Goal: Task Accomplishment & Management: Use online tool/utility

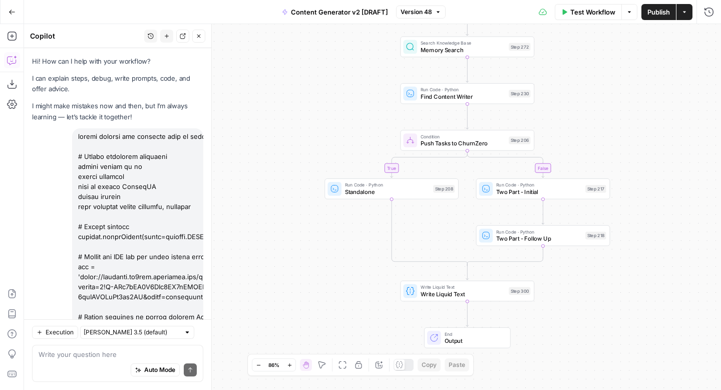
scroll to position [5295, 0]
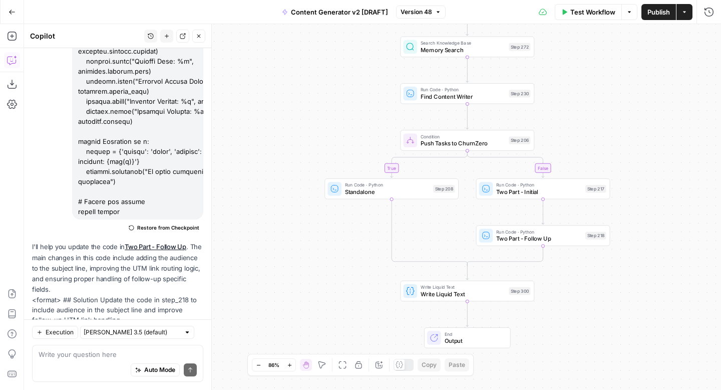
click at [11, 11] on icon "button" at bounding box center [12, 12] width 7 height 7
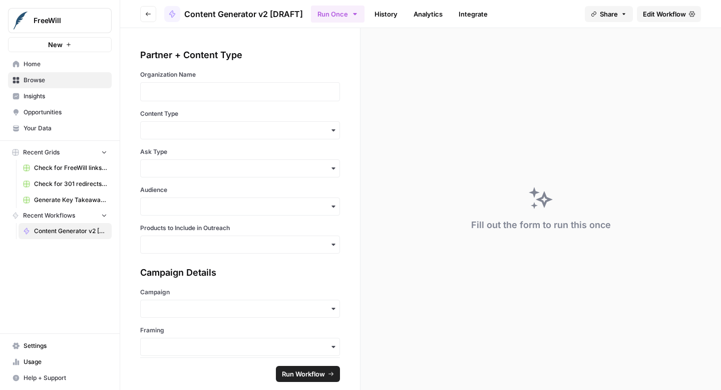
click at [37, 155] on span "Recent Grids" at bounding box center [41, 152] width 37 height 9
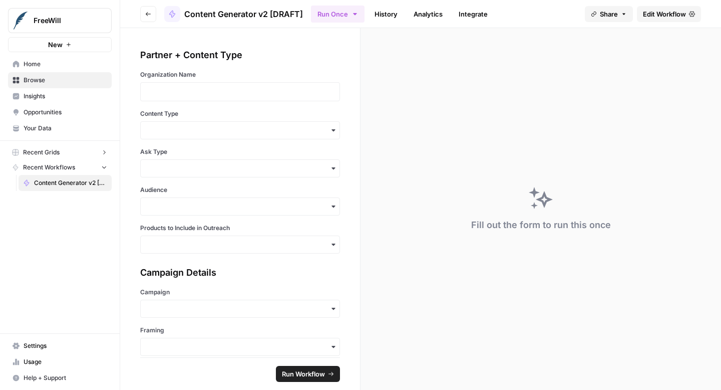
click at [37, 155] on span "Recent Grids" at bounding box center [41, 152] width 37 height 9
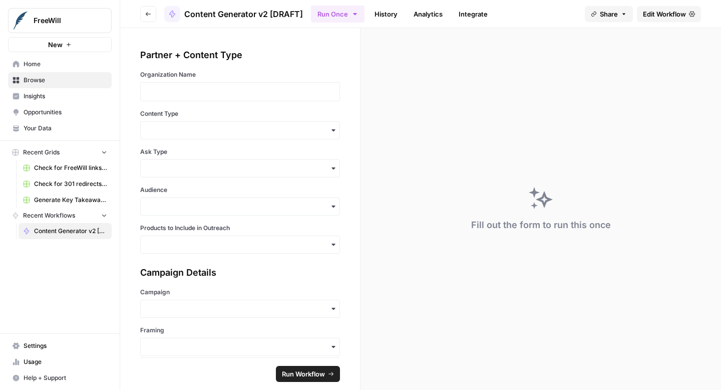
click at [51, 166] on span "Check for FreeWill links on partner's external website" at bounding box center [70, 167] width 73 height 9
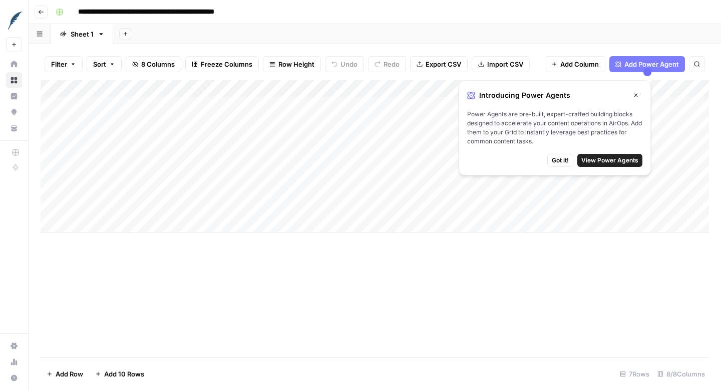
click at [636, 95] on icon "button" at bounding box center [636, 96] width 4 height 4
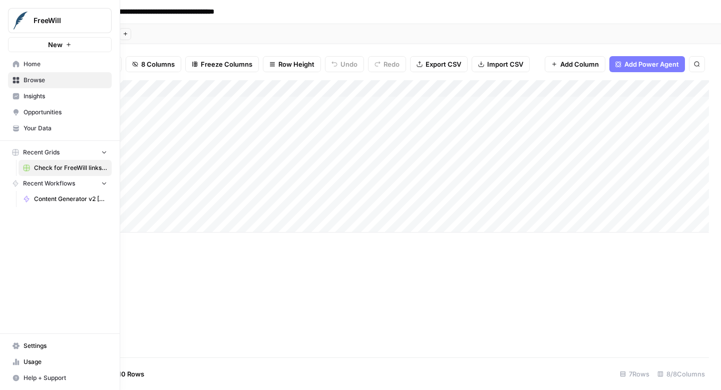
click at [28, 65] on span "Home" at bounding box center [66, 64] width 84 height 9
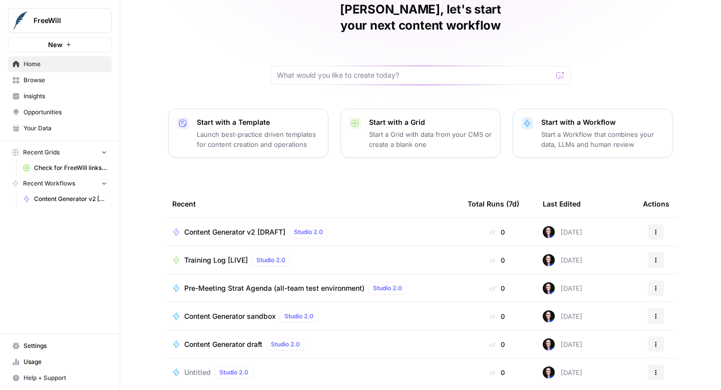
scroll to position [71, 0]
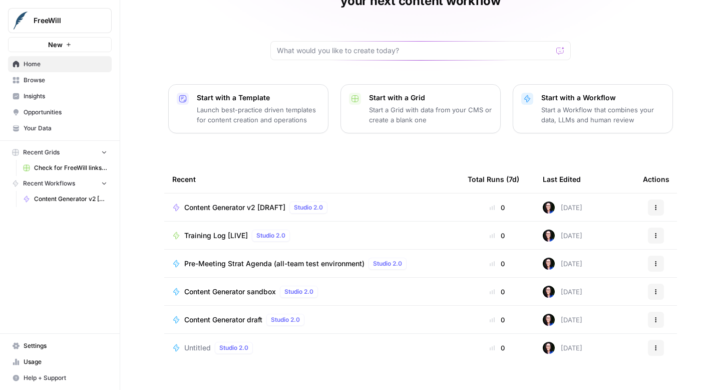
click at [418, 105] on p "Start a Grid with data from your CMS or create a blank one" at bounding box center [430, 115] width 123 height 20
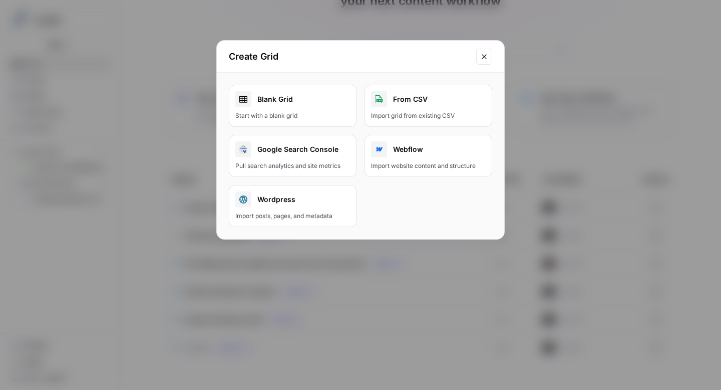
click at [320, 98] on div "Blank Grid" at bounding box center [292, 99] width 115 height 16
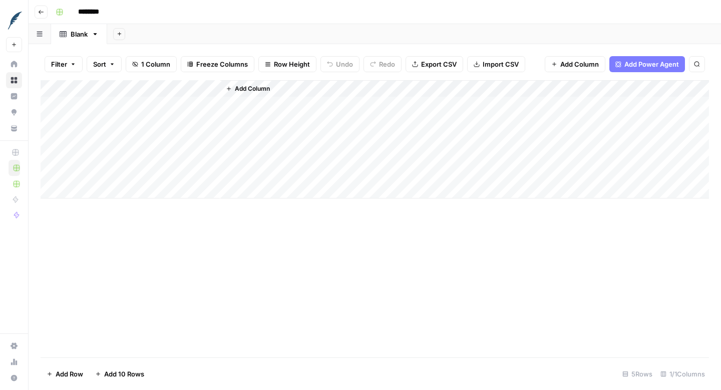
click at [36, 35] on button "button" at bounding box center [40, 34] width 23 height 20
click at [116, 278] on div "Add Column" at bounding box center [375, 218] width 668 height 277
click at [131, 98] on div "Add Column" at bounding box center [375, 139] width 668 height 118
click at [301, 91] on div "Add Column" at bounding box center [464, 139] width 489 height 118
click at [301, 102] on div "Add Column" at bounding box center [464, 139] width 489 height 118
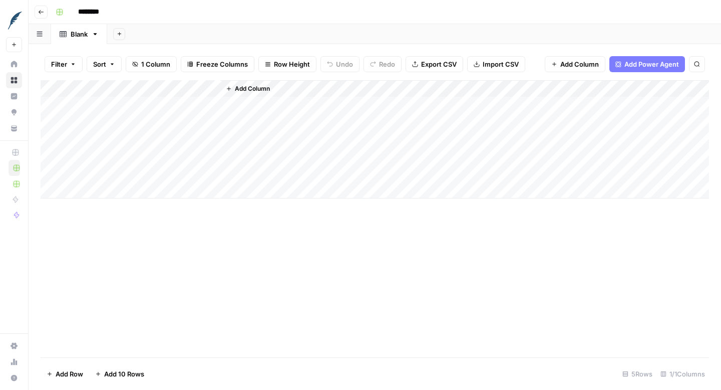
click at [35, 16] on button "Go back" at bounding box center [41, 12] width 13 height 13
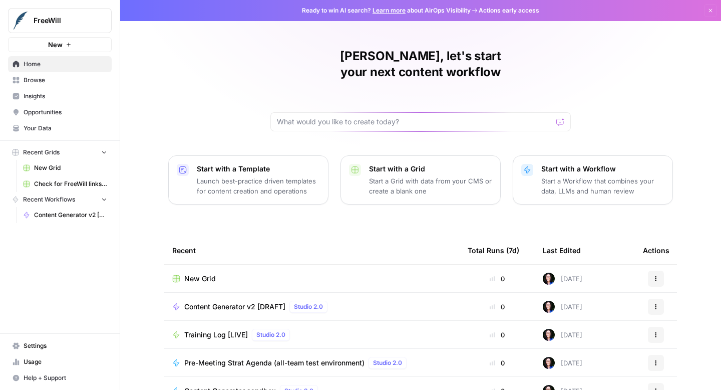
click at [659, 270] on button "Actions" at bounding box center [656, 278] width 16 height 16
click at [618, 309] on span "Delete" at bounding box center [611, 308] width 80 height 10
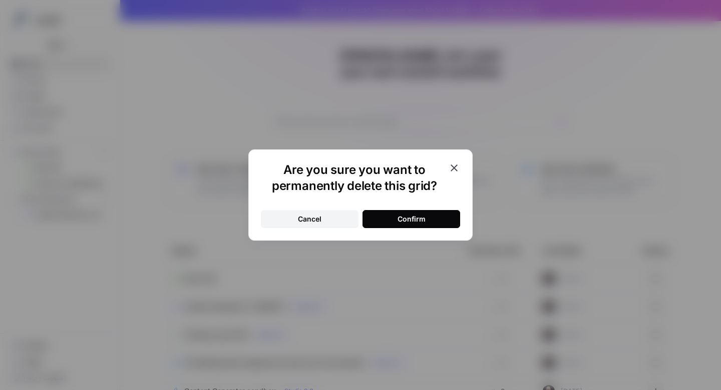
click at [423, 219] on div "Confirm" at bounding box center [412, 219] width 28 height 10
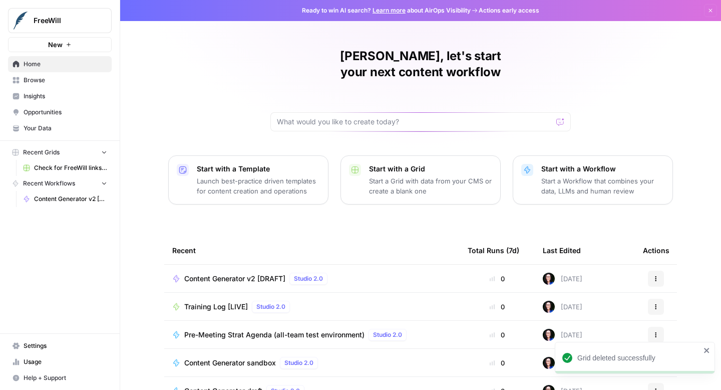
scroll to position [71, 0]
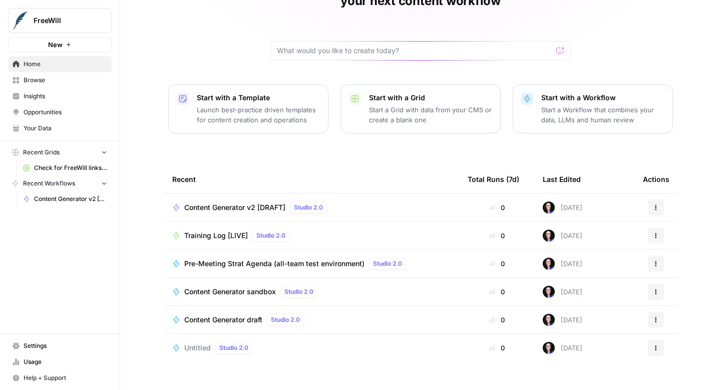
click at [196, 202] on span "Content Generator v2 [DRAFT]" at bounding box center [234, 207] width 101 height 10
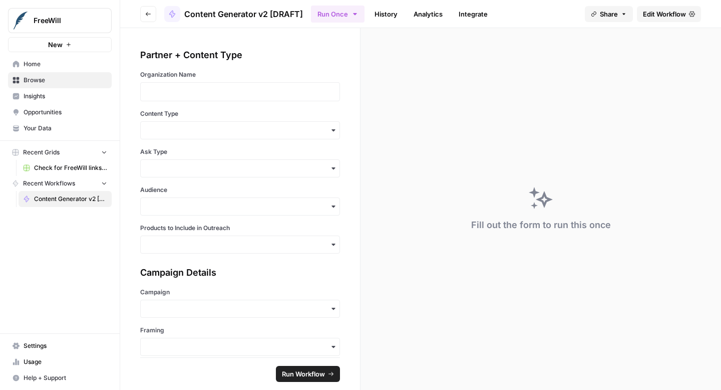
click at [353, 17] on icon "button" at bounding box center [355, 14] width 8 height 8
click at [365, 69] on span "Run in Bulk" at bounding box center [389, 67] width 96 height 10
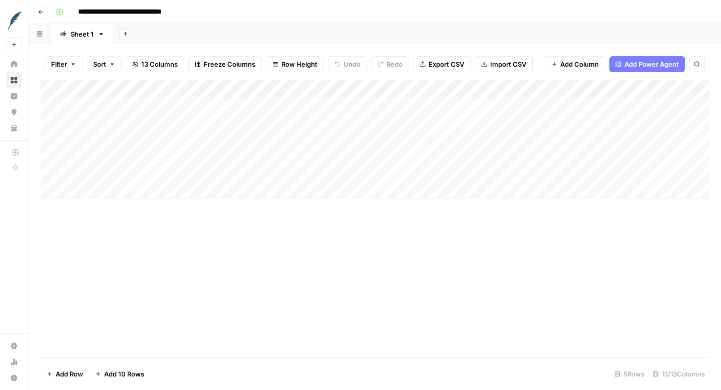
click at [174, 64] on span "13 Columns" at bounding box center [159, 64] width 37 height 10
click at [198, 310] on div "Add Column" at bounding box center [375, 218] width 668 height 277
click at [172, 104] on div "Add Column" at bounding box center [375, 139] width 668 height 118
type textarea "**********"
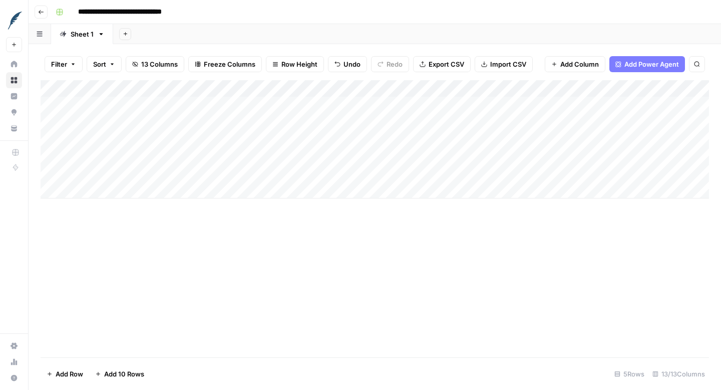
click at [238, 102] on div "Add Column" at bounding box center [375, 139] width 668 height 118
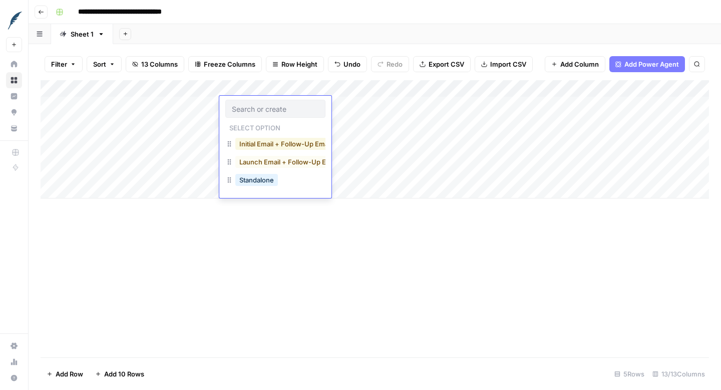
click at [296, 141] on button "Initial Email + Follow-Up Email" at bounding box center [285, 144] width 100 height 12
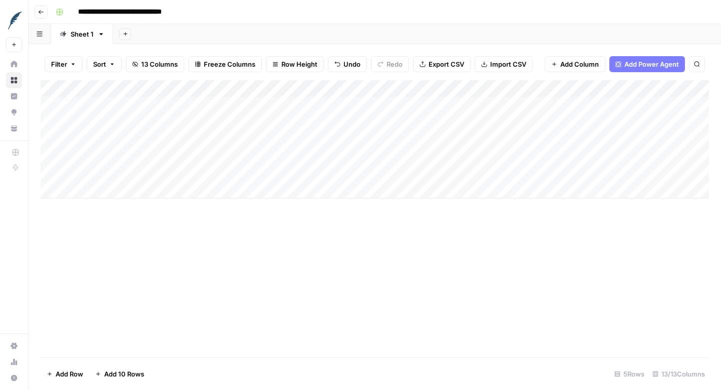
click at [329, 102] on div "Add Column" at bounding box center [375, 139] width 668 height 118
click at [341, 107] on div "Add Column" at bounding box center [375, 139] width 668 height 118
click at [370, 166] on div "Soft Ask" at bounding box center [365, 163] width 100 height 18
click at [343, 160] on button "Soft Ask" at bounding box center [342, 162] width 34 height 12
click at [420, 106] on div "Add Column" at bounding box center [375, 139] width 668 height 118
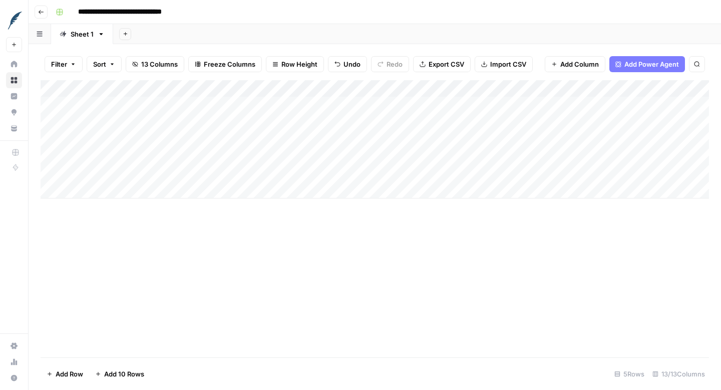
click at [420, 106] on div "Add Column" at bounding box center [375, 139] width 668 height 118
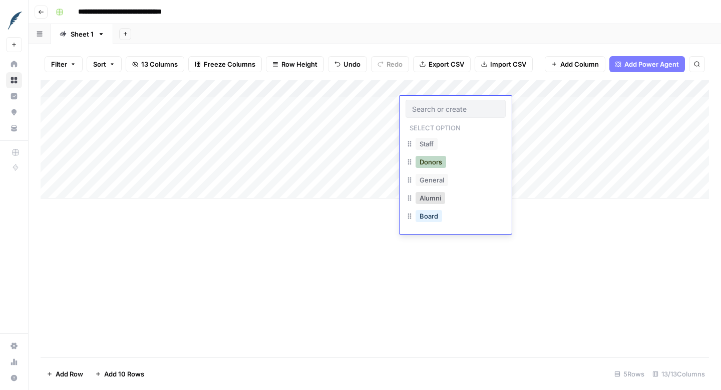
click at [434, 162] on button "Donors" at bounding box center [431, 162] width 31 height 12
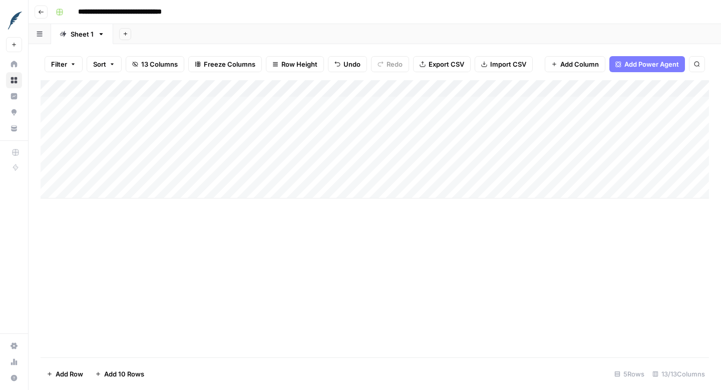
click at [514, 105] on div "Add Column" at bounding box center [375, 139] width 668 height 118
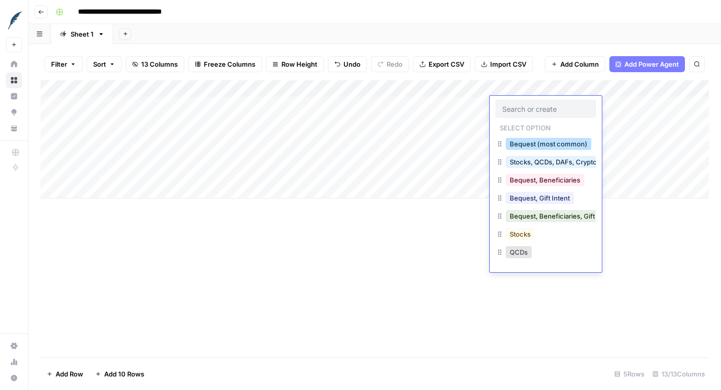
click at [523, 143] on button "Bequest (most common)" at bounding box center [549, 144] width 86 height 12
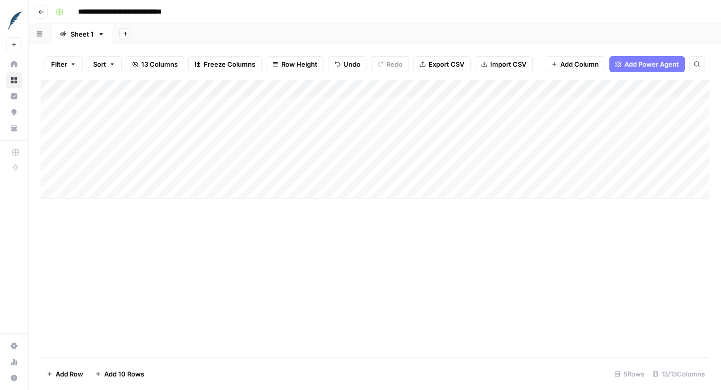
click at [517, 127] on div "Add Column" at bounding box center [375, 139] width 668 height 118
click at [498, 122] on div "Add Column" at bounding box center [375, 139] width 668 height 118
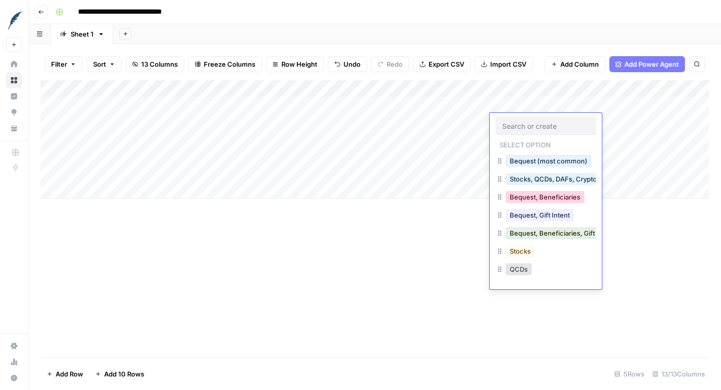
click at [523, 197] on button "Bequest, Beneficiaries" at bounding box center [545, 197] width 79 height 12
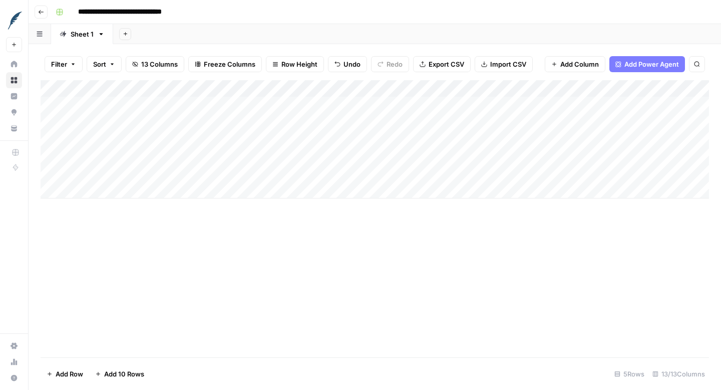
click at [509, 142] on div "Add Column" at bounding box center [375, 139] width 668 height 118
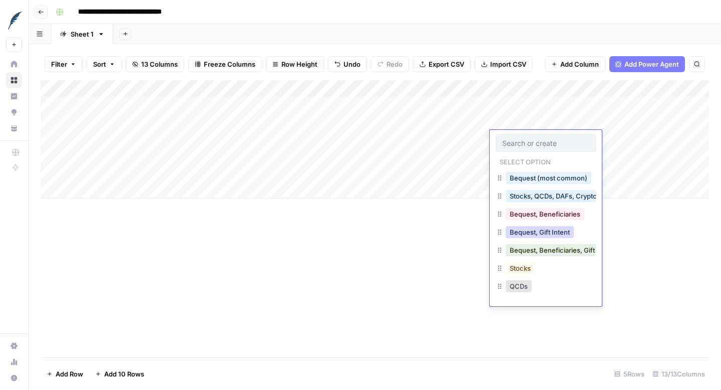
click at [516, 235] on button "Bequest, Gift Intent" at bounding box center [540, 232] width 68 height 12
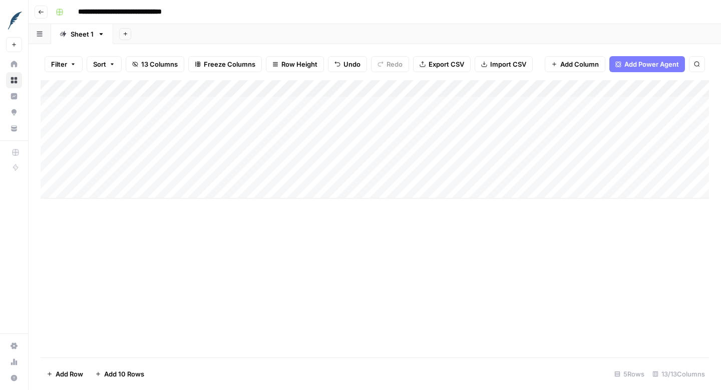
click at [515, 154] on div "Add Column" at bounding box center [375, 139] width 668 height 118
click at [513, 160] on div "Add Column" at bounding box center [375, 139] width 668 height 118
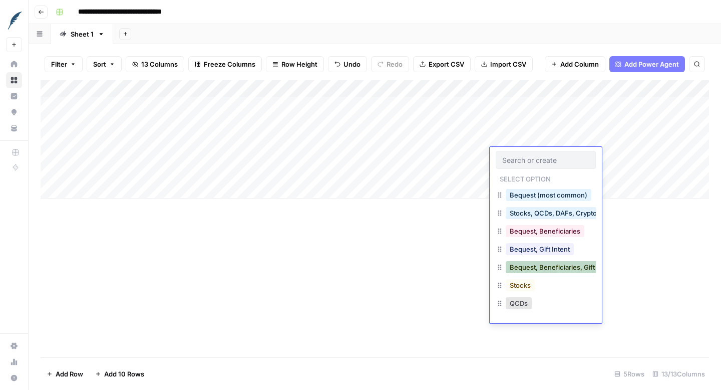
click at [519, 268] on button "Bequest, Beneficiaries, Gift Intent" at bounding box center [562, 267] width 113 height 12
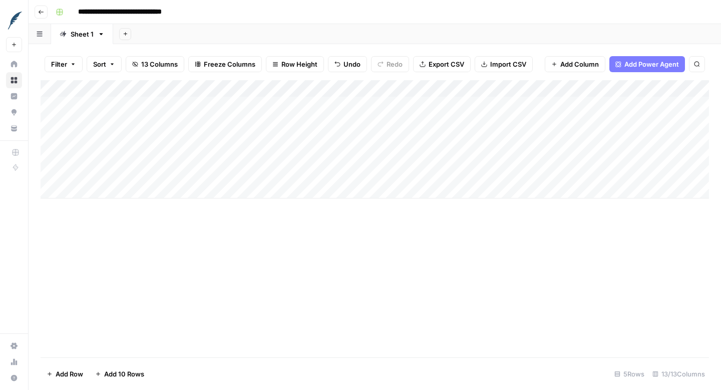
click at [596, 107] on div "Add Column" at bounding box center [375, 139] width 668 height 118
click at [405, 107] on div "Add Column" at bounding box center [375, 139] width 668 height 118
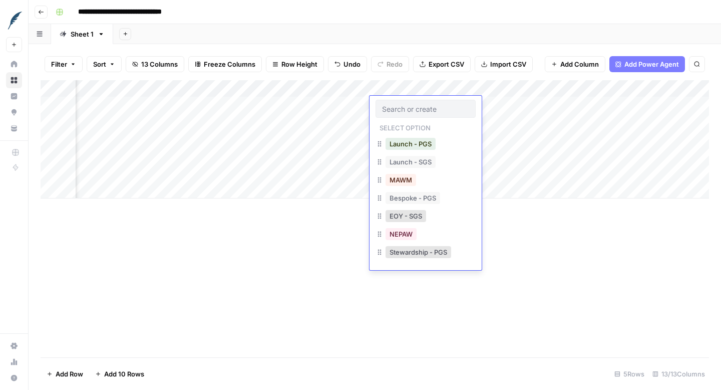
click at [431, 239] on div "NEPAW" at bounding box center [426, 235] width 100 height 18
click at [404, 234] on button "NEPAW" at bounding box center [401, 234] width 31 height 12
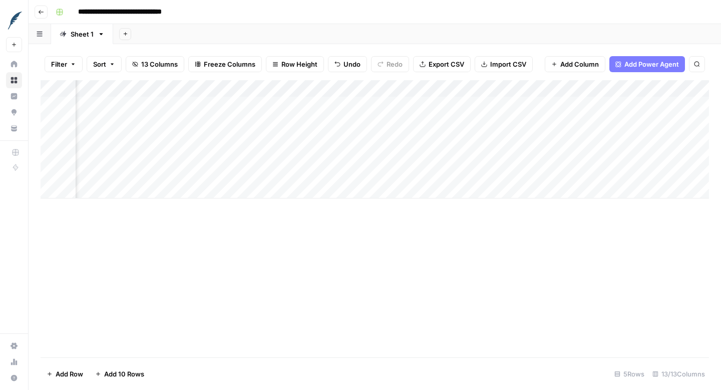
click at [405, 121] on div "Add Column" at bounding box center [375, 139] width 668 height 118
click at [401, 121] on div "Add Column" at bounding box center [375, 139] width 668 height 118
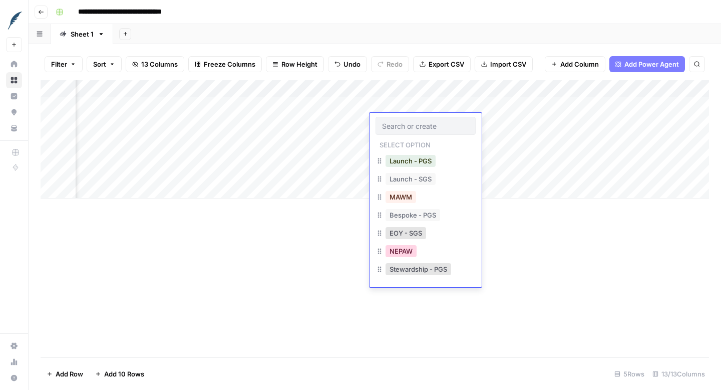
click at [396, 254] on button "NEPAW" at bounding box center [401, 251] width 31 height 12
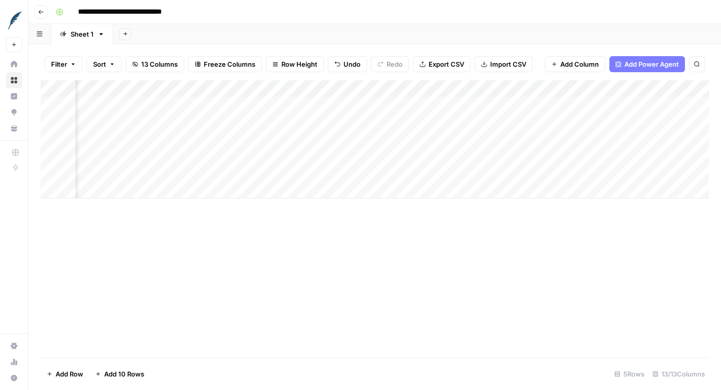
click at [396, 139] on div "Add Column" at bounding box center [375, 139] width 668 height 118
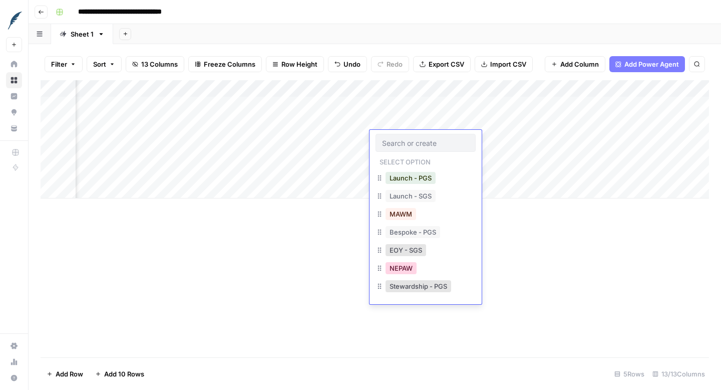
click at [395, 266] on button "NEPAW" at bounding box center [401, 268] width 31 height 12
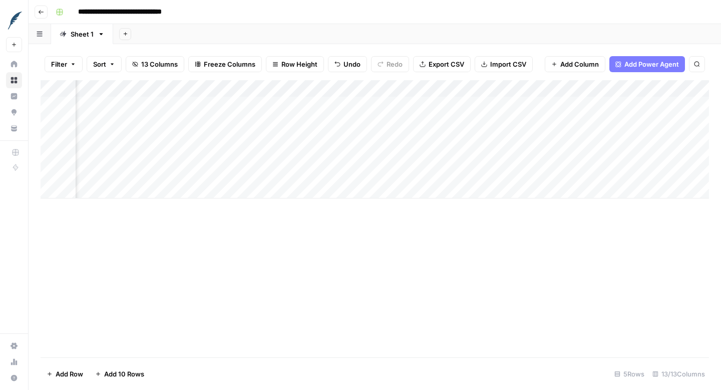
click at [388, 161] on div "Add Column" at bounding box center [375, 139] width 668 height 118
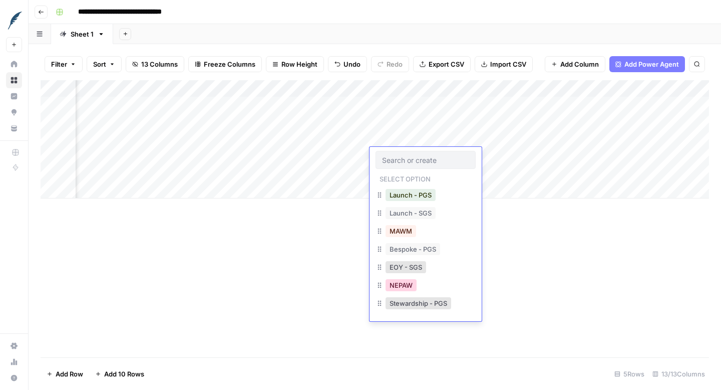
click at [394, 286] on button "NEPAW" at bounding box center [401, 285] width 31 height 12
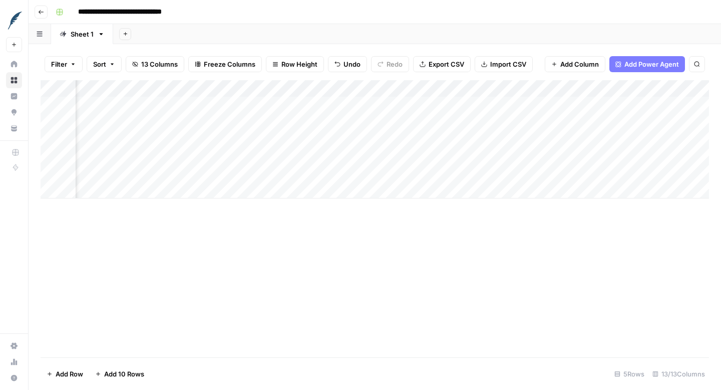
click at [472, 104] on div "Add Column" at bounding box center [375, 139] width 668 height 118
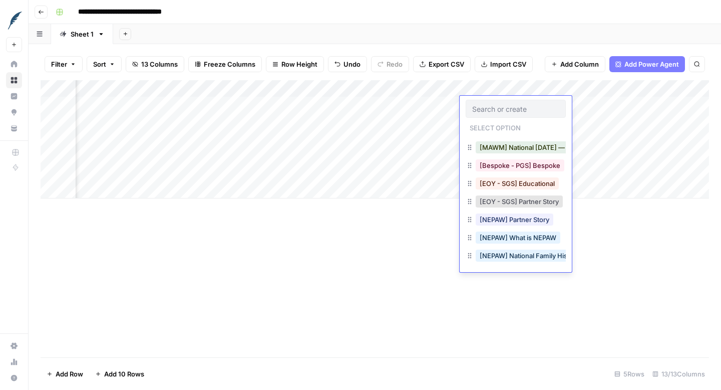
scroll to position [74, 0]
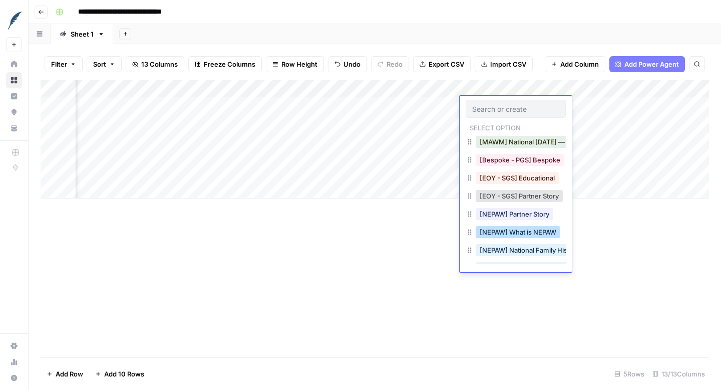
click at [508, 231] on button "[NEPAW] What is NEPAW" at bounding box center [518, 232] width 85 height 12
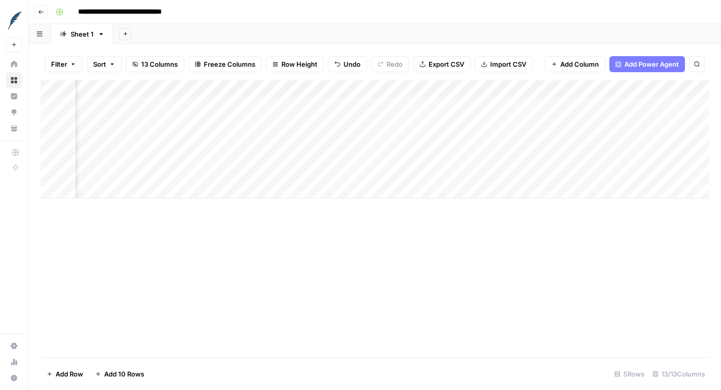
click at [500, 120] on div "Add Column" at bounding box center [375, 139] width 668 height 118
click at [513, 99] on div "Add Column" at bounding box center [375, 139] width 668 height 118
drag, startPoint x: 548, startPoint y: 112, endPoint x: 541, endPoint y: 160, distance: 49.1
click at [542, 160] on div "Add Column" at bounding box center [375, 139] width 668 height 118
click at [576, 99] on div "Add Column" at bounding box center [375, 139] width 668 height 118
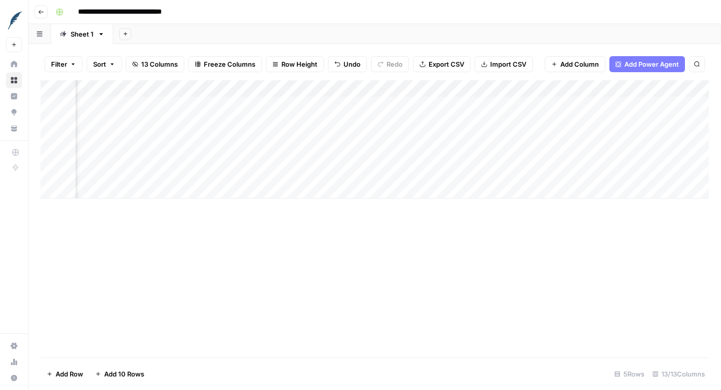
scroll to position [0, 286]
click at [550, 102] on div "Add Column" at bounding box center [375, 139] width 668 height 118
click at [520, 166] on div "No" at bounding box center [530, 163] width 100 height 18
click at [498, 162] on button "No" at bounding box center [498, 162] width 17 height 12
drag, startPoint x: 564, startPoint y: 114, endPoint x: 559, endPoint y: 160, distance: 45.8
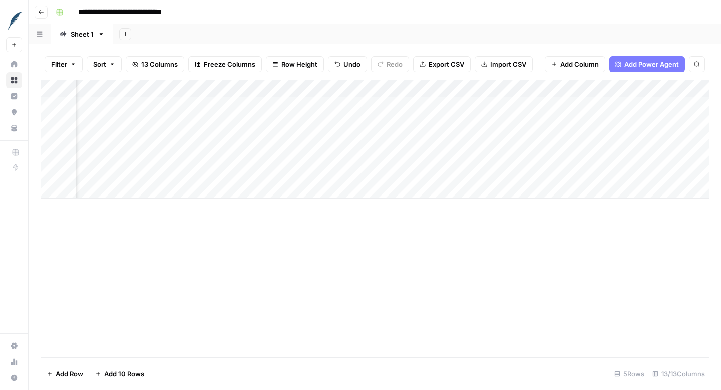
click at [559, 160] on div "Add Column" at bounding box center [375, 139] width 668 height 118
click at [545, 99] on div "Add Column" at bounding box center [375, 139] width 668 height 118
click at [537, 105] on div "Add Column" at bounding box center [375, 139] width 668 height 118
click at [505, 139] on button "Yes" at bounding box center [503, 144] width 20 height 12
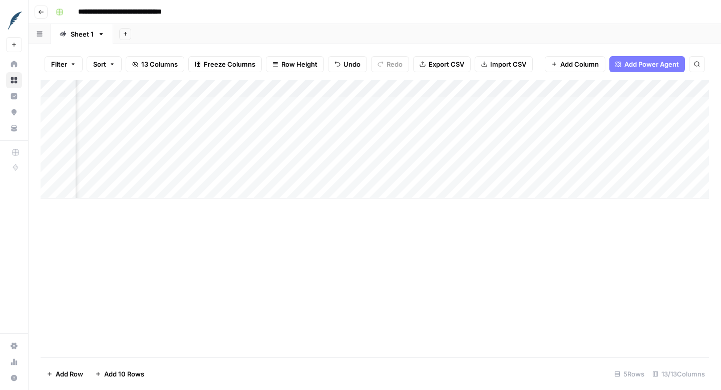
drag, startPoint x: 567, startPoint y: 112, endPoint x: 565, endPoint y: 156, distance: 44.1
click at [565, 156] on div "Add Column" at bounding box center [375, 139] width 668 height 118
click at [503, 103] on div "Add Column" at bounding box center [375, 139] width 668 height 118
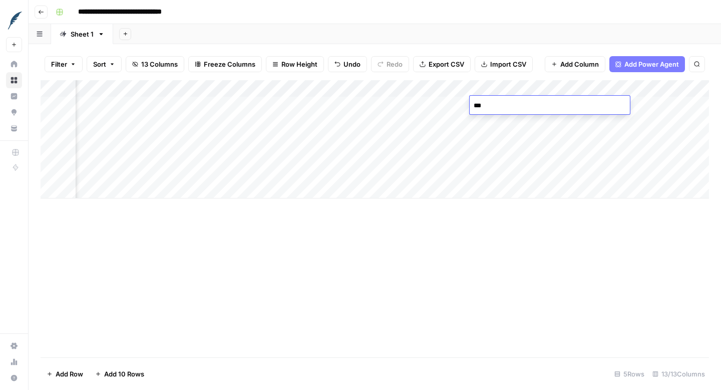
type textarea "****"
click at [480, 122] on div "Add Column" at bounding box center [375, 139] width 668 height 118
click at [503, 105] on div "Add Column" at bounding box center [375, 139] width 668 height 118
drag, startPoint x: 614, startPoint y: 111, endPoint x: 614, endPoint y: 154, distance: 43.6
click at [614, 154] on div "Add Column" at bounding box center [375, 139] width 668 height 118
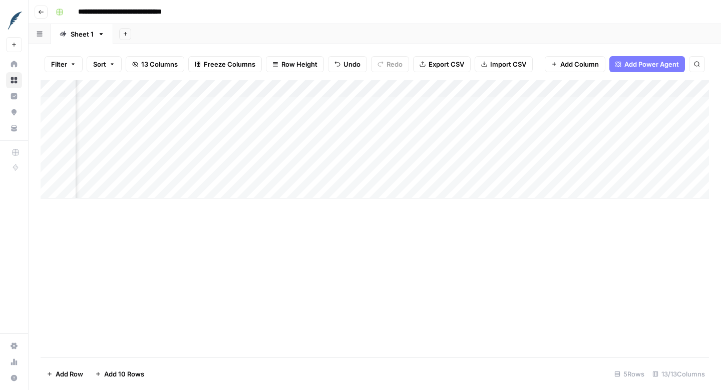
scroll to position [0, 659]
click at [526, 105] on div "Add Column" at bounding box center [375, 139] width 668 height 118
type textarea "****"
click at [521, 104] on div "Add Column" at bounding box center [375, 139] width 668 height 118
drag, startPoint x: 568, startPoint y: 112, endPoint x: 563, endPoint y: 152, distance: 40.9
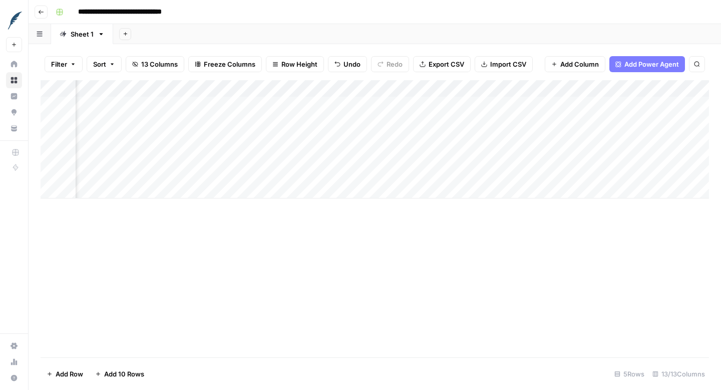
click at [563, 152] on div "Add Column" at bounding box center [375, 139] width 668 height 118
click at [105, 189] on div "Add Column" at bounding box center [375, 139] width 668 height 118
click at [105, 208] on div "Add Column" at bounding box center [375, 147] width 668 height 135
click at [103, 225] on div "Add Column" at bounding box center [375, 156] width 668 height 152
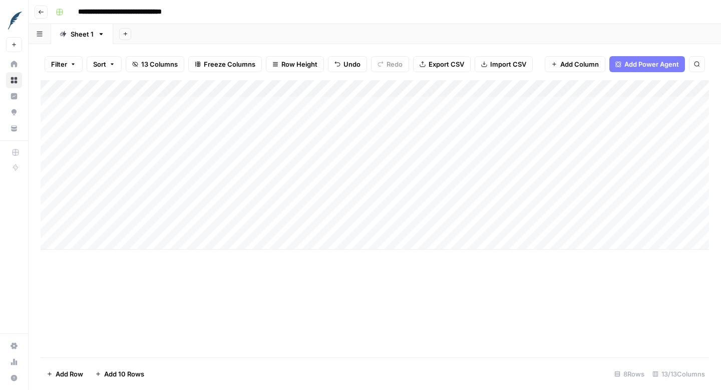
click at [102, 244] on div "Add Column" at bounding box center [375, 164] width 668 height 169
click at [100, 260] on div "Add Column" at bounding box center [375, 173] width 668 height 186
click at [414, 172] on div "Add Column" at bounding box center [375, 181] width 668 height 203
click at [431, 180] on div "Add Column" at bounding box center [375, 181] width 668 height 203
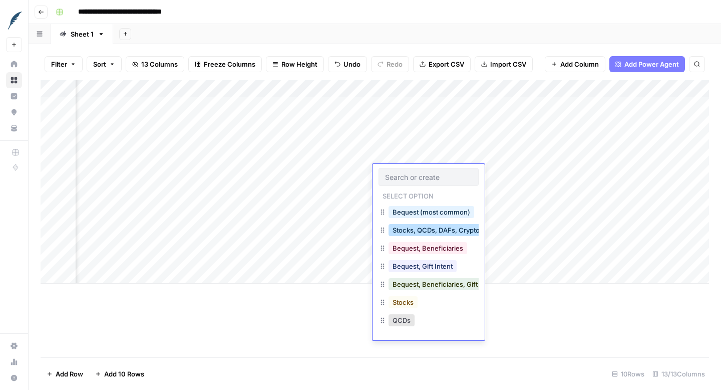
click at [423, 232] on button "Stocks, QCDs, DAFs, Crypto (most common)" at bounding box center [462, 230] width 147 height 12
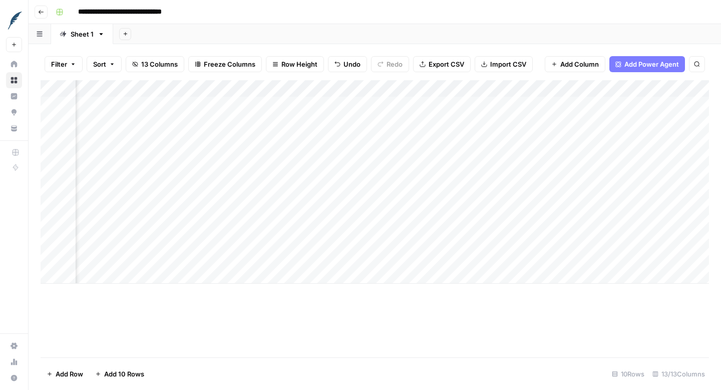
click at [419, 190] on div "Add Column" at bounding box center [375, 181] width 668 height 203
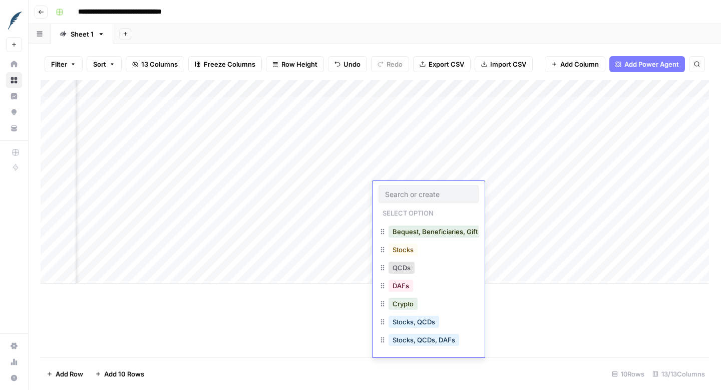
scroll to position [70, 0]
click at [409, 339] on button "Stocks, QCDs, DAFs" at bounding box center [424, 339] width 71 height 12
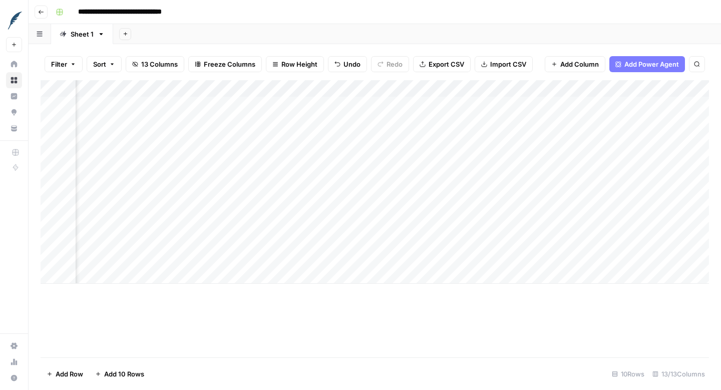
click at [412, 210] on div "Add Column" at bounding box center [375, 181] width 668 height 203
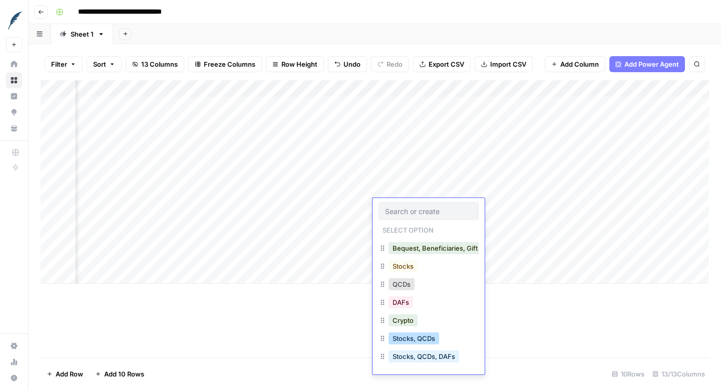
click at [416, 339] on button "Stocks, QCDs" at bounding box center [414, 338] width 51 height 12
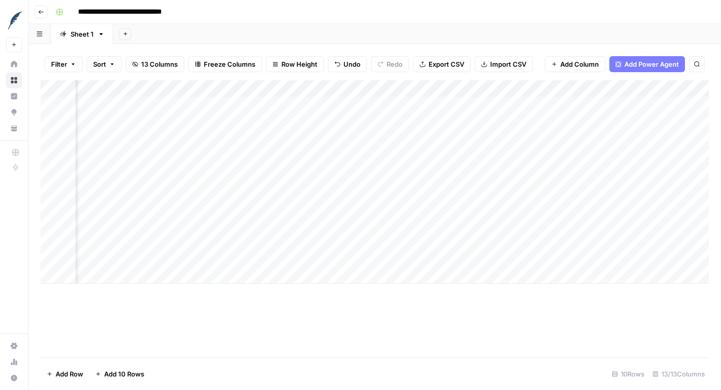
click at [408, 222] on div "Add Column" at bounding box center [375, 181] width 668 height 203
click at [408, 223] on div "Add Column" at bounding box center [375, 181] width 668 height 203
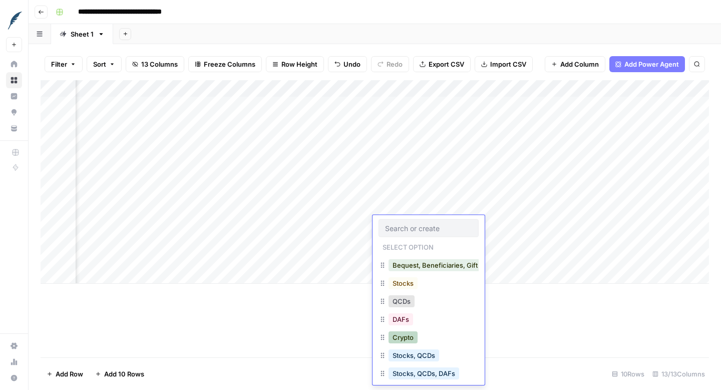
click at [404, 336] on button "Crypto" at bounding box center [403, 337] width 29 height 12
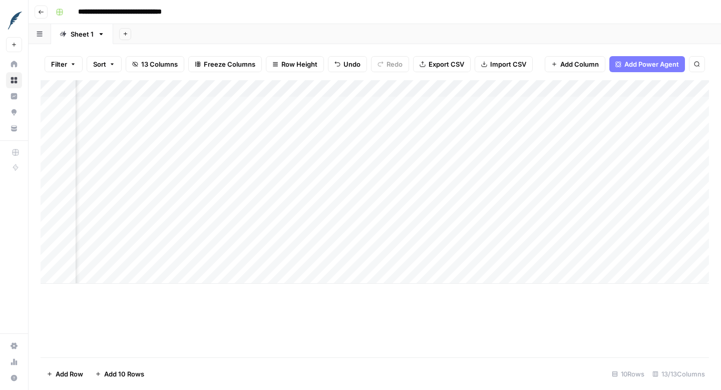
click at [401, 242] on div "Add Column" at bounding box center [375, 181] width 668 height 203
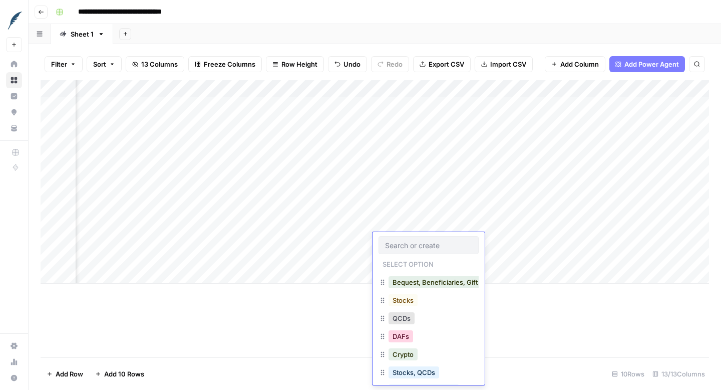
click at [400, 336] on button "DAFs" at bounding box center [401, 336] width 25 height 12
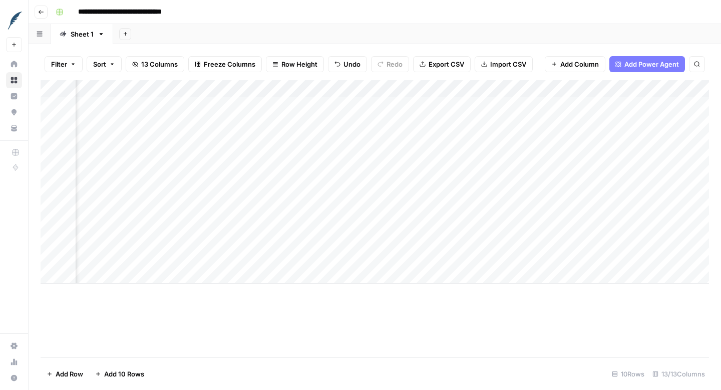
click at [407, 259] on div "Add Column" at bounding box center [375, 181] width 668 height 203
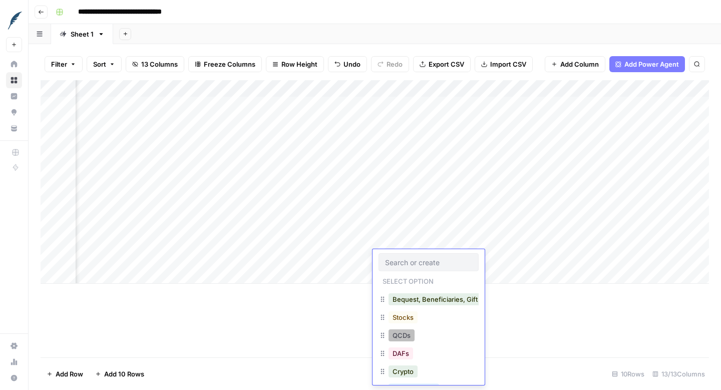
click at [408, 335] on button "QCDs" at bounding box center [402, 335] width 26 height 12
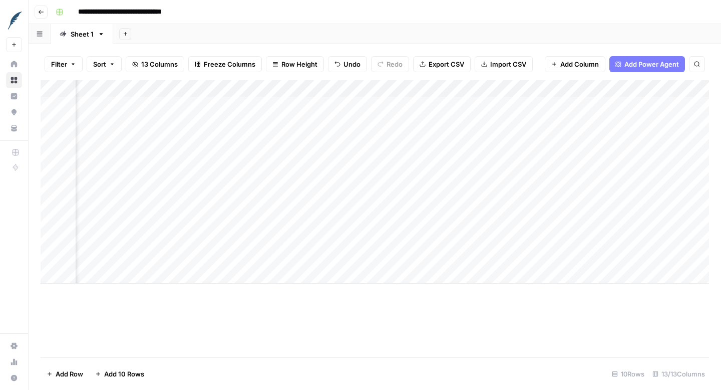
click at [406, 278] on div "Add Column" at bounding box center [375, 181] width 668 height 203
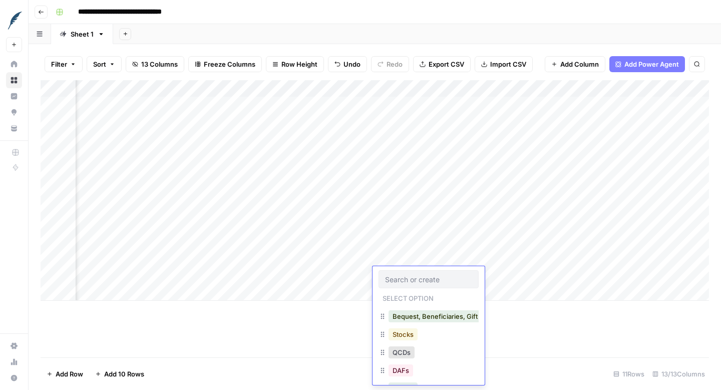
click at [407, 332] on button "Stocks" at bounding box center [403, 334] width 29 height 12
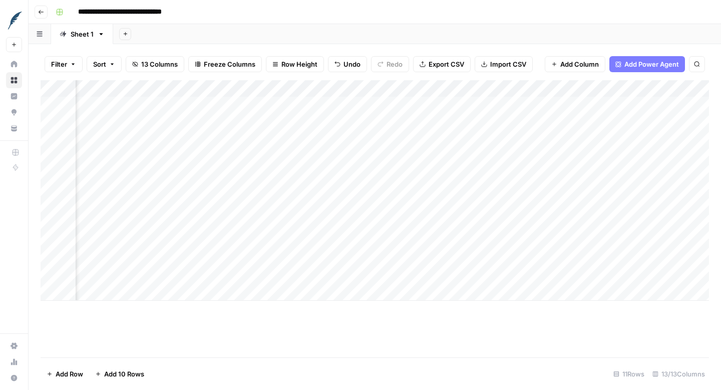
click at [494, 176] on div "Add Column" at bounding box center [375, 190] width 668 height 220
click at [490, 176] on div "Add Column" at bounding box center [375, 190] width 668 height 220
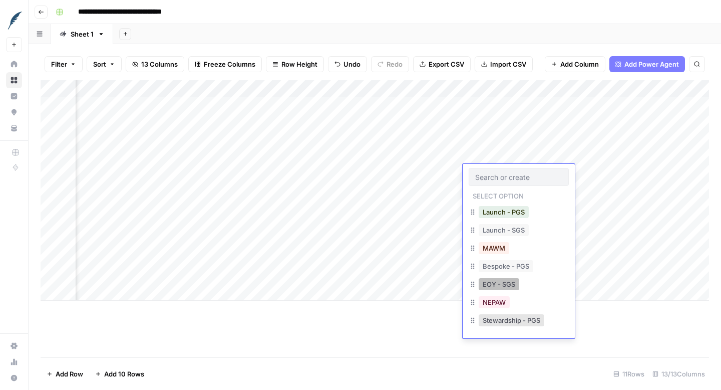
click at [503, 286] on button "EOY - SGS" at bounding box center [499, 284] width 41 height 12
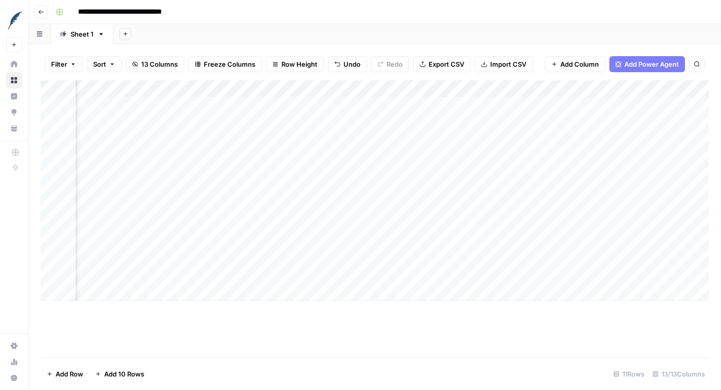
drag, startPoint x: 553, startPoint y: 181, endPoint x: 544, endPoint y: 276, distance: 95.1
click at [544, 276] on div "Add Column" at bounding box center [375, 190] width 668 height 220
click at [436, 169] on div "Add Column" at bounding box center [375, 190] width 668 height 220
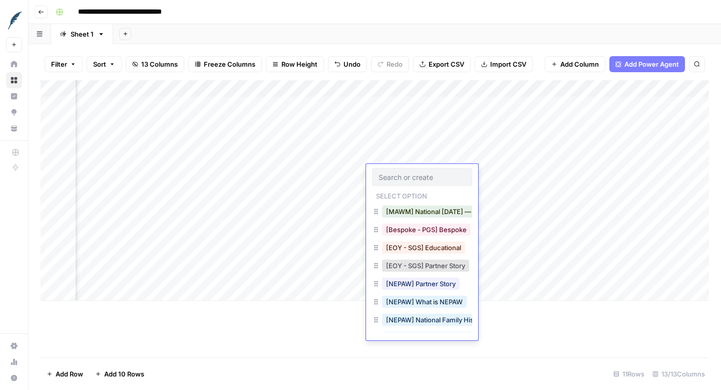
scroll to position [74, 0]
click at [438, 246] on button "[EOY - SGS] Educational" at bounding box center [423, 246] width 83 height 12
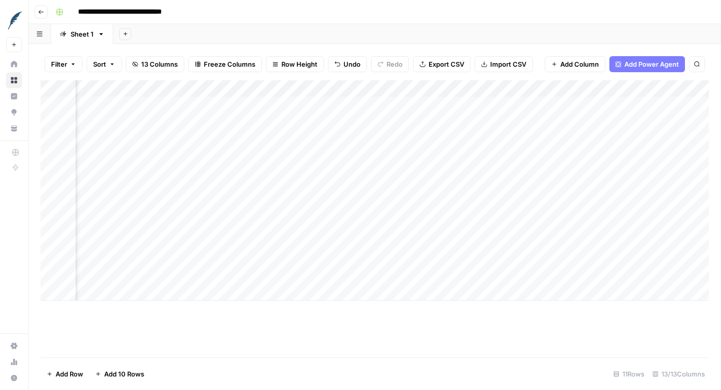
drag, startPoint x: 457, startPoint y: 181, endPoint x: 452, endPoint y: 282, distance: 101.8
click at [452, 282] on div "Add Column" at bounding box center [375, 190] width 668 height 220
click at [495, 160] on div "Add Column" at bounding box center [375, 190] width 668 height 220
drag, startPoint x: 395, startPoint y: 161, endPoint x: 384, endPoint y: 274, distance: 113.7
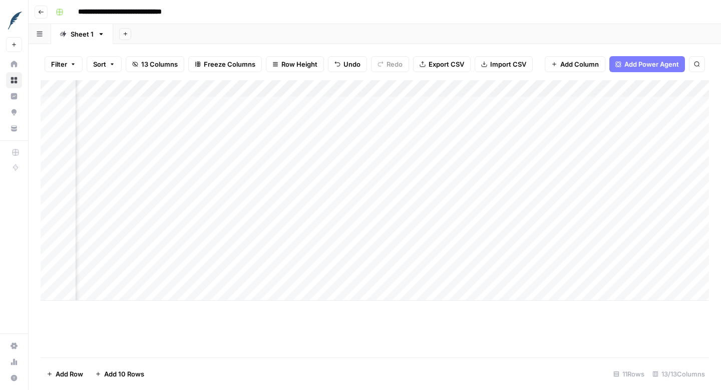
click at [384, 274] on div "Add Column" at bounding box center [375, 190] width 668 height 220
click at [437, 175] on div "Add Column" at bounding box center [375, 190] width 668 height 220
click at [455, 160] on div "Add Column" at bounding box center [375, 190] width 668 height 220
drag, startPoint x: 485, startPoint y: 165, endPoint x: 471, endPoint y: 273, distance: 109.1
click at [471, 273] on div "Add Column" at bounding box center [375, 190] width 668 height 220
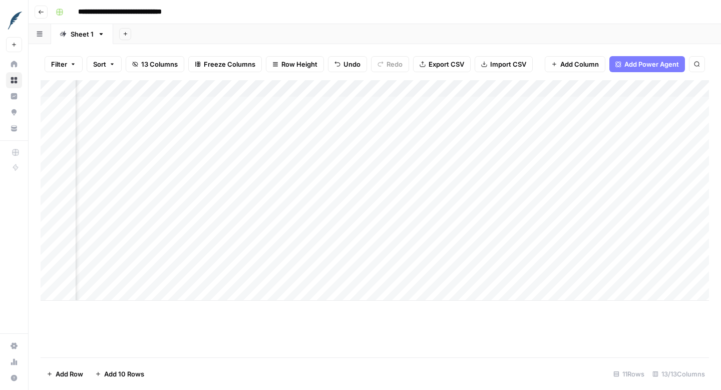
scroll to position [0, 688]
click at [327, 171] on div "Add Column" at bounding box center [375, 190] width 668 height 220
click at [332, 155] on div "Add Column" at bounding box center [375, 190] width 668 height 220
drag, startPoint x: 396, startPoint y: 166, endPoint x: 364, endPoint y: 277, distance: 115.5
click at [364, 277] on div "Add Column" at bounding box center [375, 190] width 668 height 220
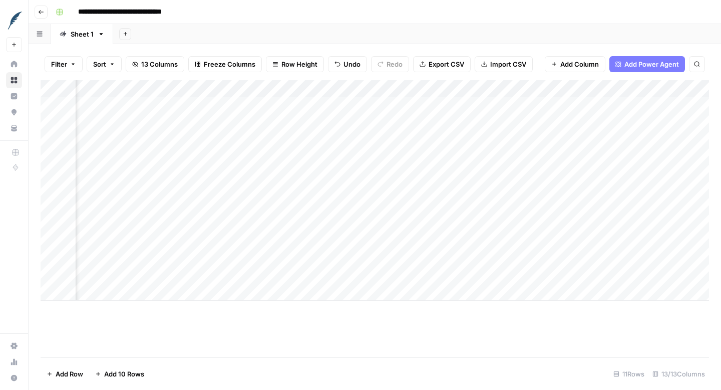
scroll to position [0, 834]
click at [375, 156] on div "Add Column" at bounding box center [375, 190] width 668 height 220
drag, startPoint x: 393, startPoint y: 163, endPoint x: 378, endPoint y: 270, distance: 107.7
click at [378, 270] on div "Add Column" at bounding box center [375, 190] width 668 height 220
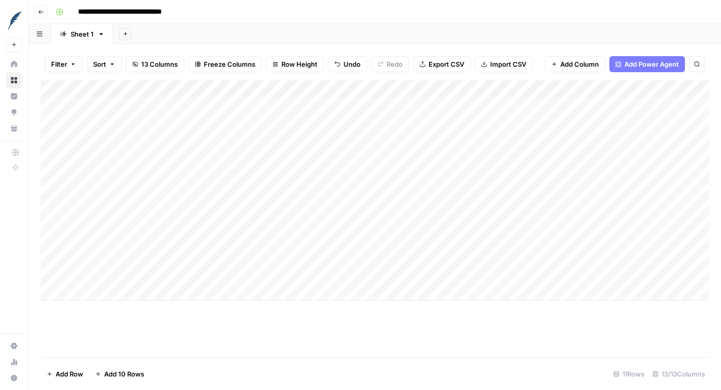
click at [200, 101] on div "Add Column" at bounding box center [375, 190] width 668 height 220
drag, startPoint x: 218, startPoint y: 113, endPoint x: 204, endPoint y: 283, distance: 170.3
click at [204, 283] on div "Add Column" at bounding box center [375, 190] width 668 height 220
click at [298, 107] on div "Add Column" at bounding box center [375, 190] width 668 height 220
drag, startPoint x: 310, startPoint y: 112, endPoint x: 296, endPoint y: 275, distance: 163.8
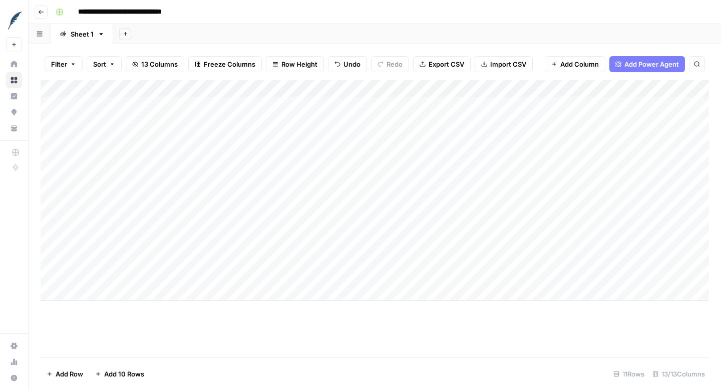
click at [296, 275] on div "Add Column" at bounding box center [375, 190] width 668 height 220
click at [367, 103] on div "Add Column" at bounding box center [375, 190] width 668 height 220
drag, startPoint x: 400, startPoint y: 112, endPoint x: 374, endPoint y: 275, distance: 165.3
click at [374, 275] on div "Add Column" at bounding box center [375, 190] width 668 height 220
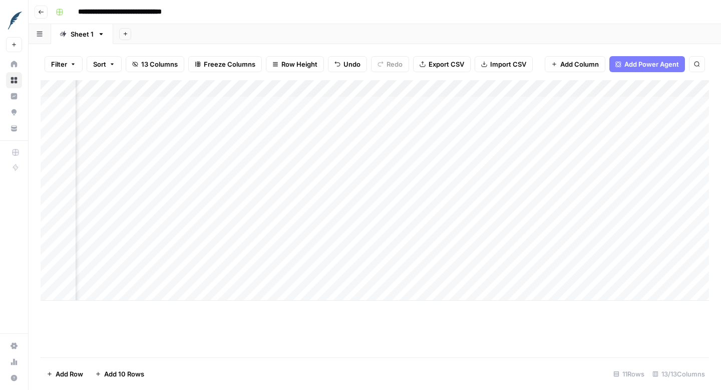
click at [352, 100] on div "Add Column" at bounding box center [375, 190] width 668 height 220
drag, startPoint x: 366, startPoint y: 111, endPoint x: 352, endPoint y: 275, distance: 164.9
click at [352, 275] on div "Add Column" at bounding box center [375, 190] width 668 height 220
click at [333, 170] on div "Add Column" at bounding box center [375, 190] width 668 height 220
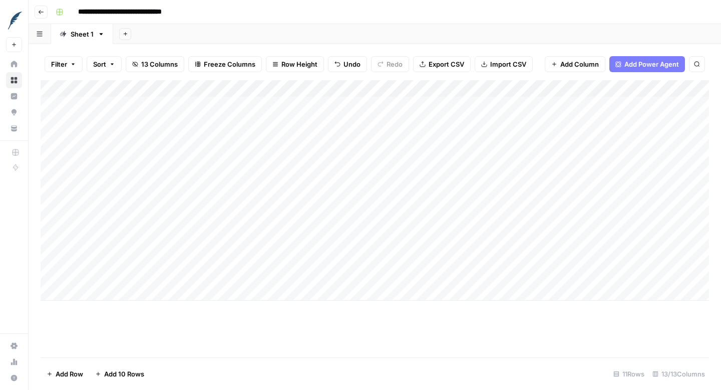
click at [333, 170] on div "Add Column" at bounding box center [375, 190] width 668 height 220
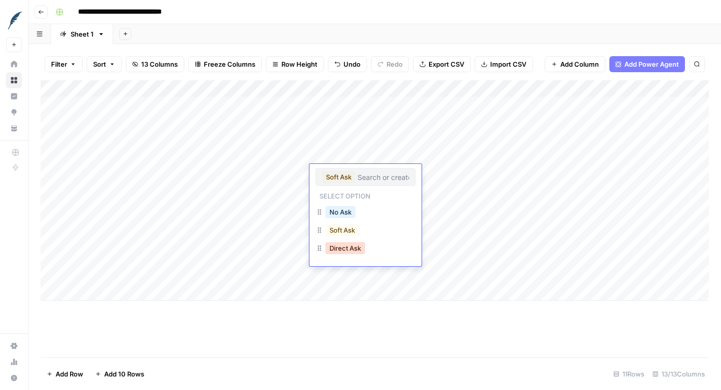
click at [352, 249] on button "Direct Ask" at bounding box center [345, 248] width 40 height 12
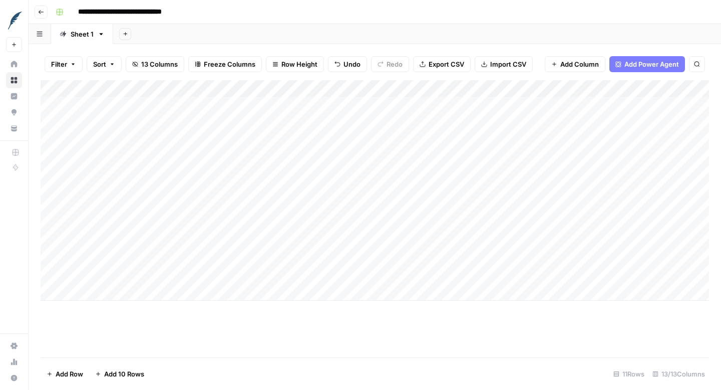
drag, startPoint x: 400, startPoint y: 180, endPoint x: 392, endPoint y: 276, distance: 96.0
click at [392, 276] on div "Add Column" at bounding box center [375, 190] width 668 height 220
click at [374, 350] on div "Add Column" at bounding box center [375, 218] width 668 height 277
click at [169, 15] on input "**********" at bounding box center [138, 12] width 129 height 16
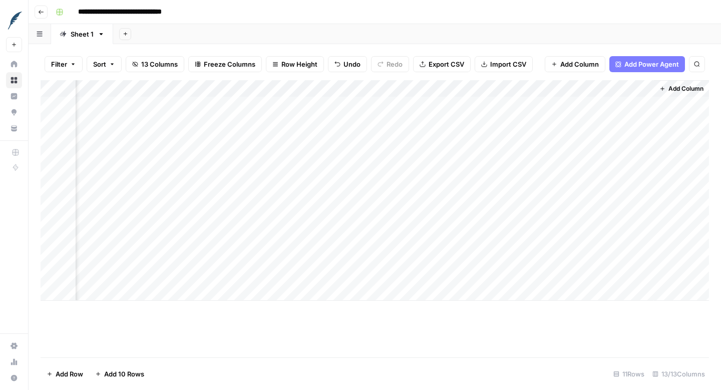
click at [197, 14] on input "**********" at bounding box center [138, 12] width 129 height 16
drag, startPoint x: 184, startPoint y: 11, endPoint x: 190, endPoint y: 38, distance: 27.8
click at [184, 11] on input "**********" at bounding box center [138, 12] width 129 height 16
click at [284, 12] on input "**********" at bounding box center [181, 12] width 214 height 16
type input "**********"
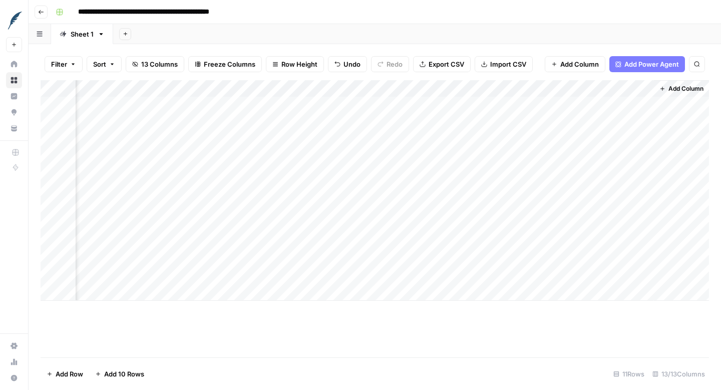
click at [645, 87] on div "Add Column" at bounding box center [375, 190] width 668 height 220
click at [663, 113] on span "All Rows" at bounding box center [677, 112] width 63 height 10
click at [70, 37] on div "Sheet 1" at bounding box center [77, 34] width 34 height 10
click at [352, 22] on header "**********" at bounding box center [375, 12] width 692 height 24
